Goal: Information Seeking & Learning: Learn about a topic

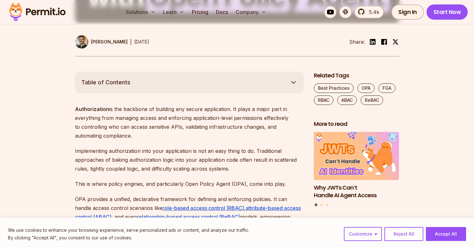
scroll to position [320, 0]
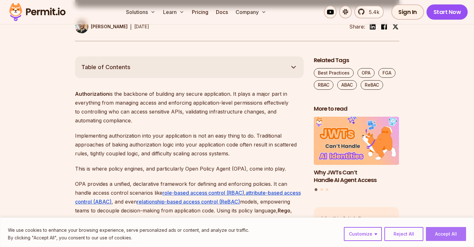
click at [442, 233] on button "Accept All" at bounding box center [446, 234] width 40 height 14
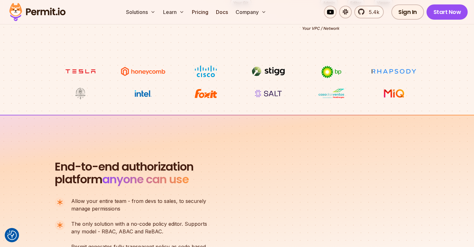
scroll to position [185, 0]
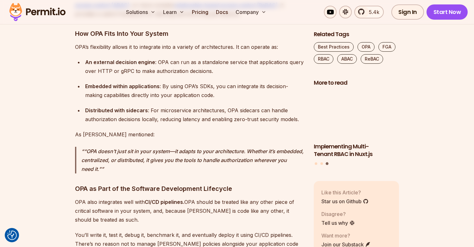
scroll to position [1195, 0]
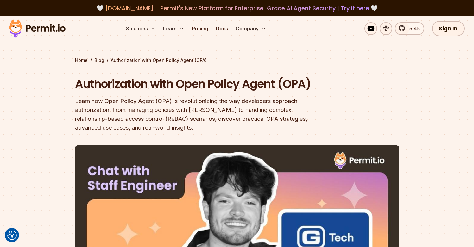
click at [42, 34] on img at bounding box center [37, 29] width 62 height 22
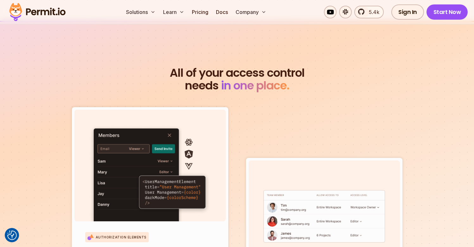
scroll to position [2055, 0]
